Goal: Task Accomplishment & Management: Use online tool/utility

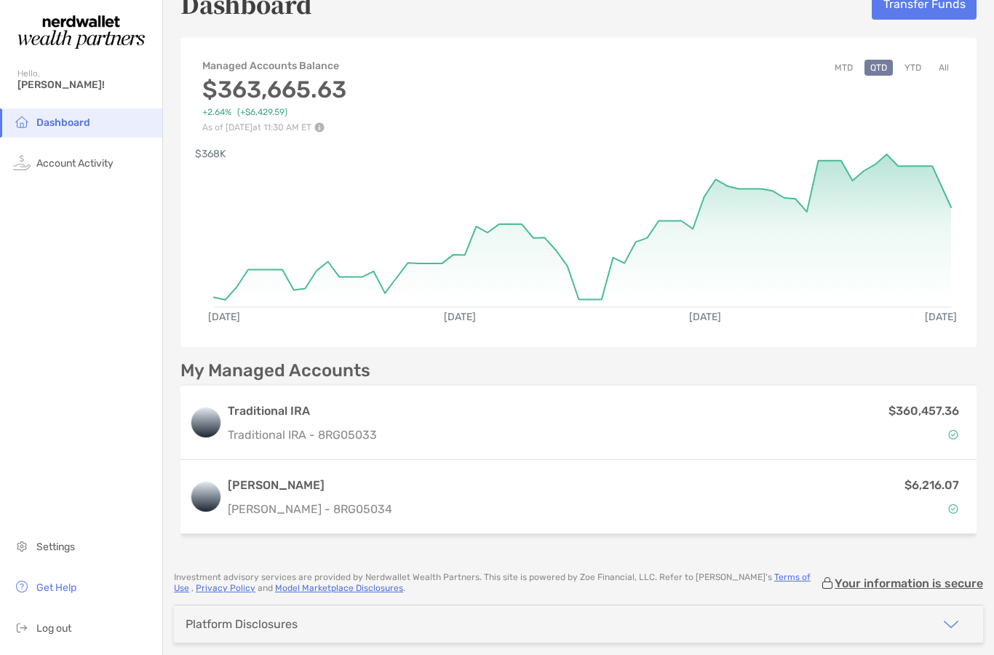
scroll to position [30, 0]
click at [81, 162] on span "Account Activity" at bounding box center [74, 163] width 77 height 12
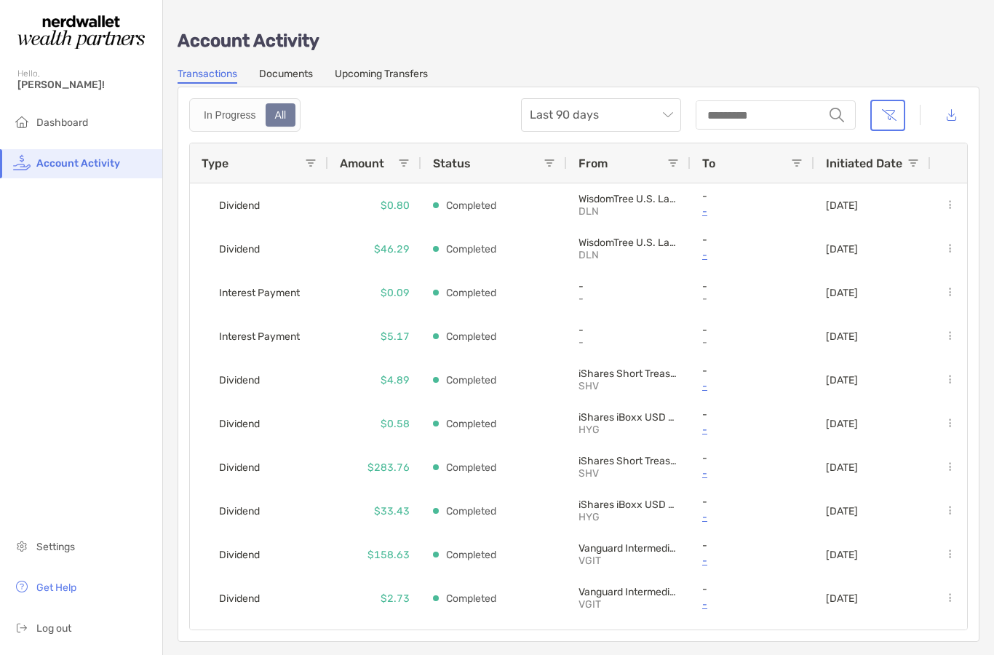
click at [55, 125] on span "Dashboard" at bounding box center [62, 122] width 52 height 12
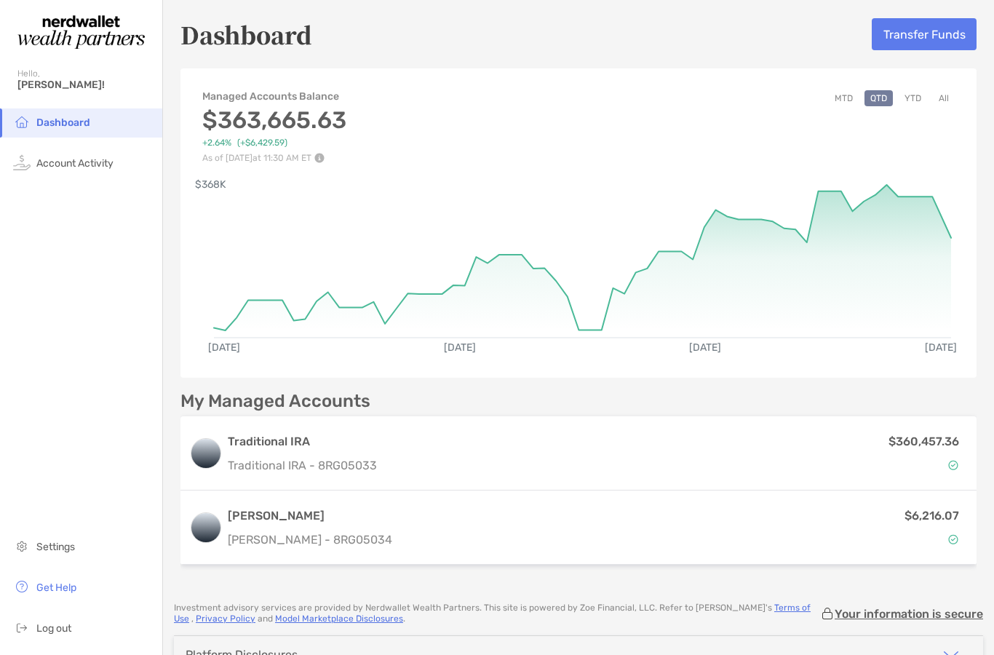
click at [924, 39] on button "Transfer Funds" at bounding box center [924, 34] width 105 height 32
click at [50, 627] on span "Log out" at bounding box center [53, 628] width 35 height 12
